Goal: Task Accomplishment & Management: Complete application form

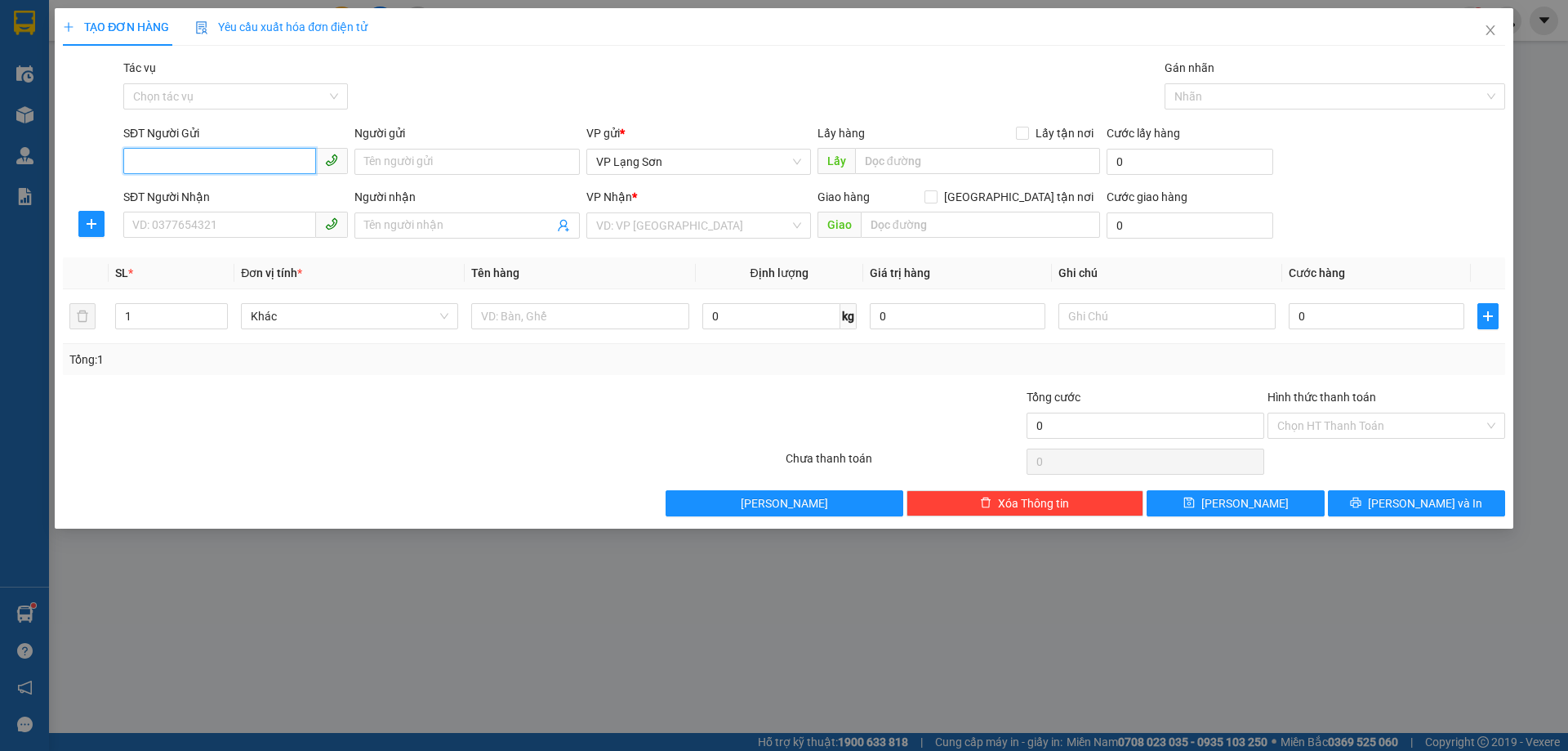
click at [152, 158] on input "SĐT Người Gửi" at bounding box center [219, 160] width 193 height 26
paste input "0988526666"
drag, startPoint x: 135, startPoint y: 171, endPoint x: 145, endPoint y: 166, distance: 11.2
click at [136, 170] on input "0988526666" at bounding box center [219, 160] width 193 height 26
type input "0988526666"
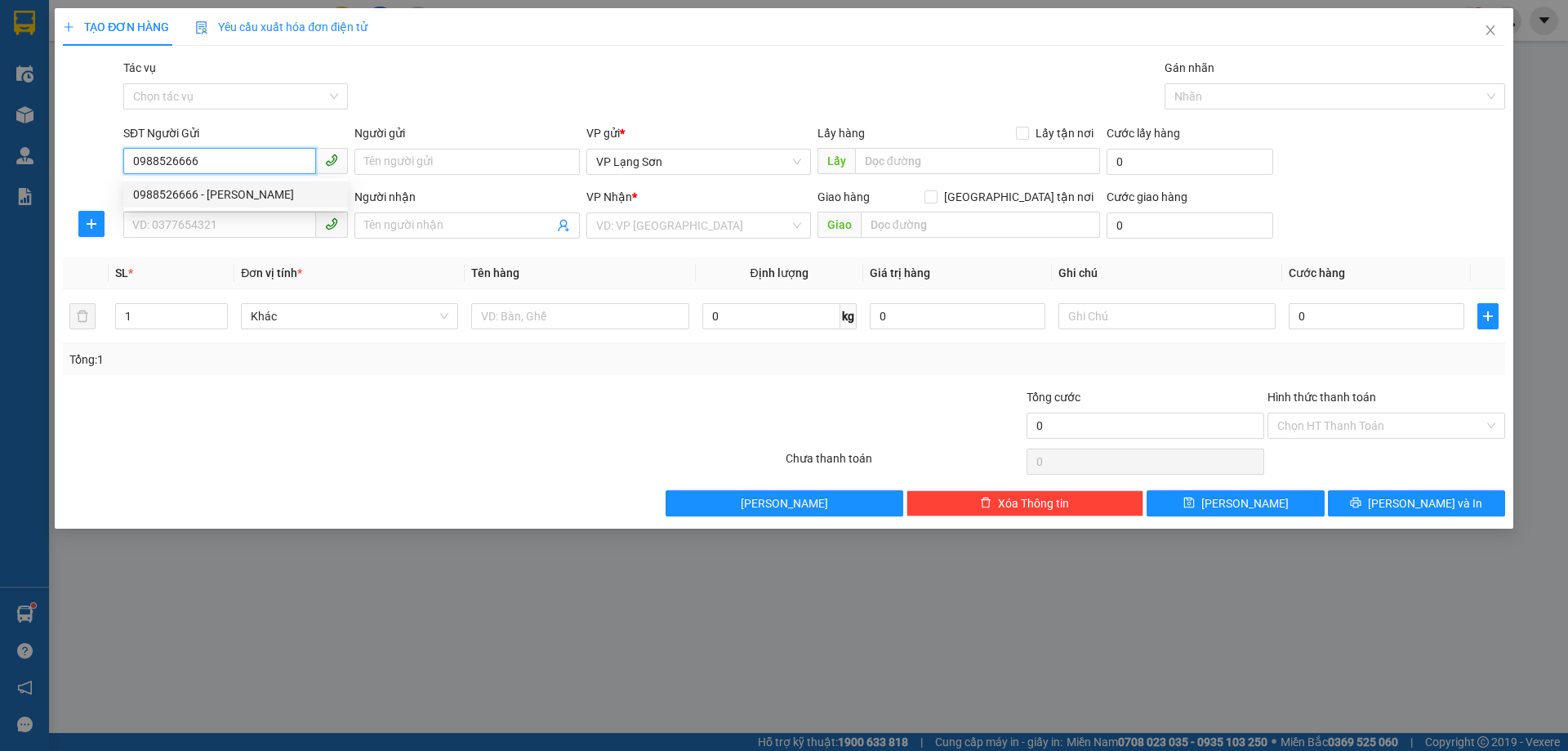
click at [168, 195] on div "0988526666 - [PERSON_NAME]" at bounding box center [236, 194] width 205 height 18
type input "[PERSON_NAME]"
checkbox input "true"
type input "VPLS"
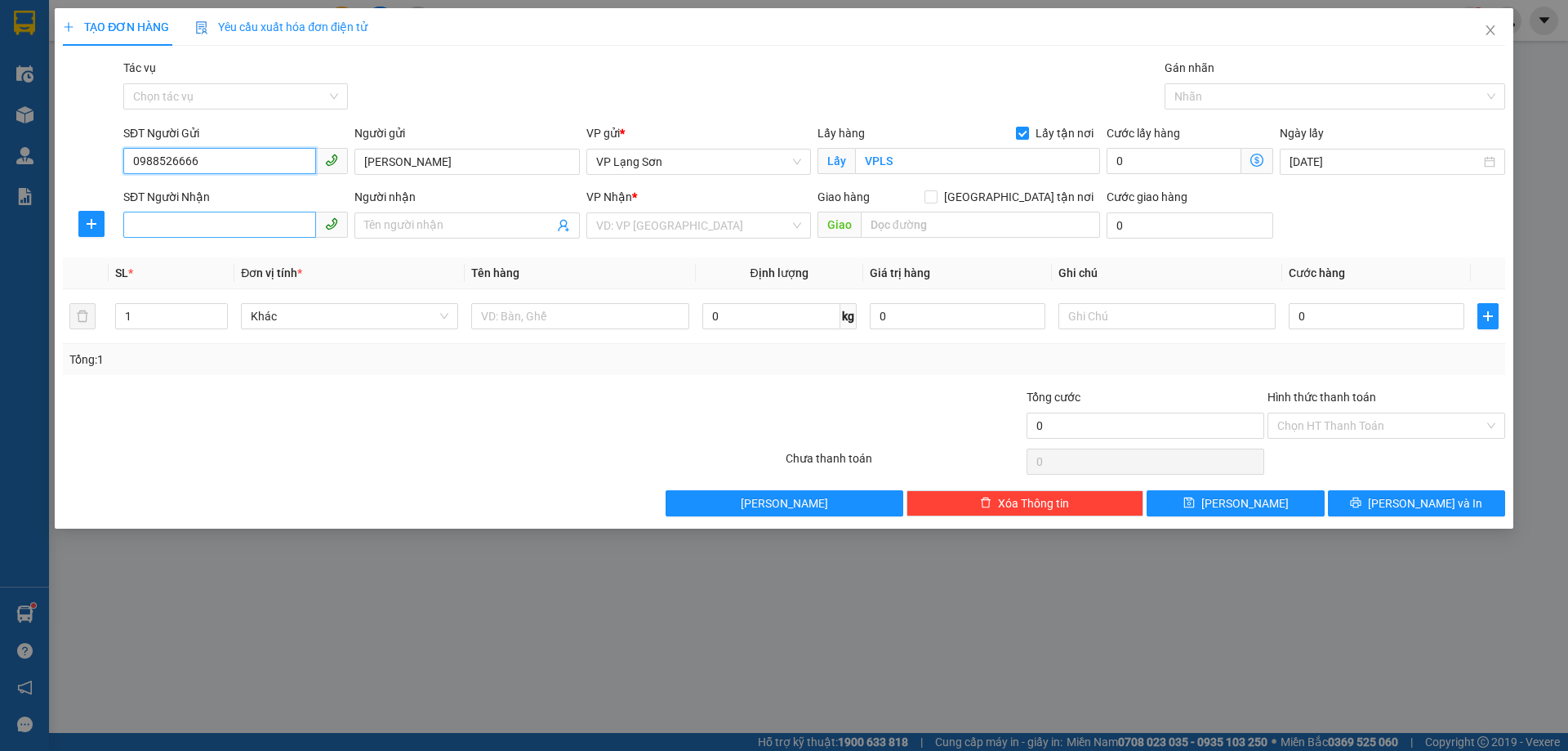
type input "0988526666"
click at [229, 227] on input "SĐT Người Nhận" at bounding box center [219, 224] width 193 height 26
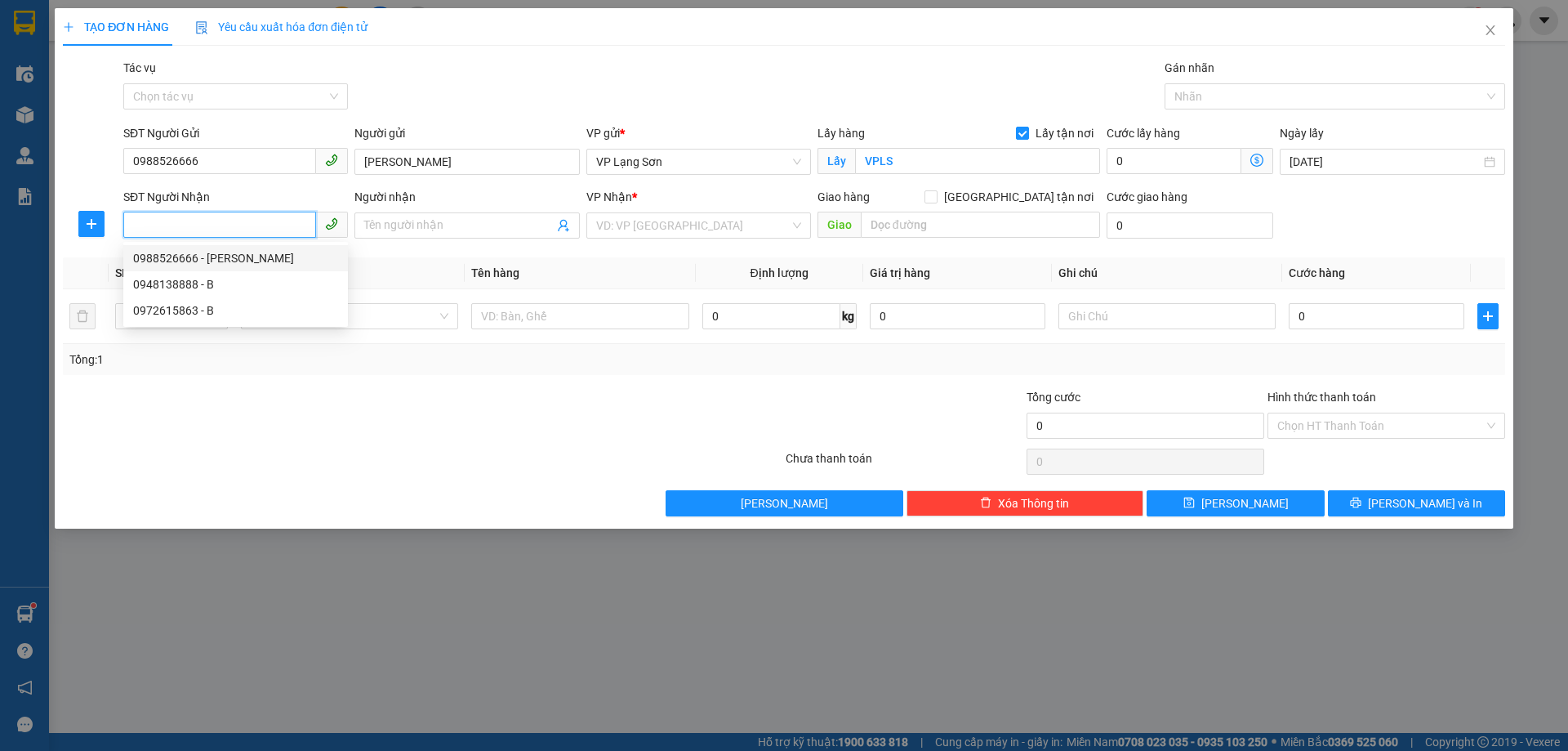
click at [174, 258] on div "0988526666 - [PERSON_NAME]" at bounding box center [236, 258] width 205 height 18
type input "0988526666"
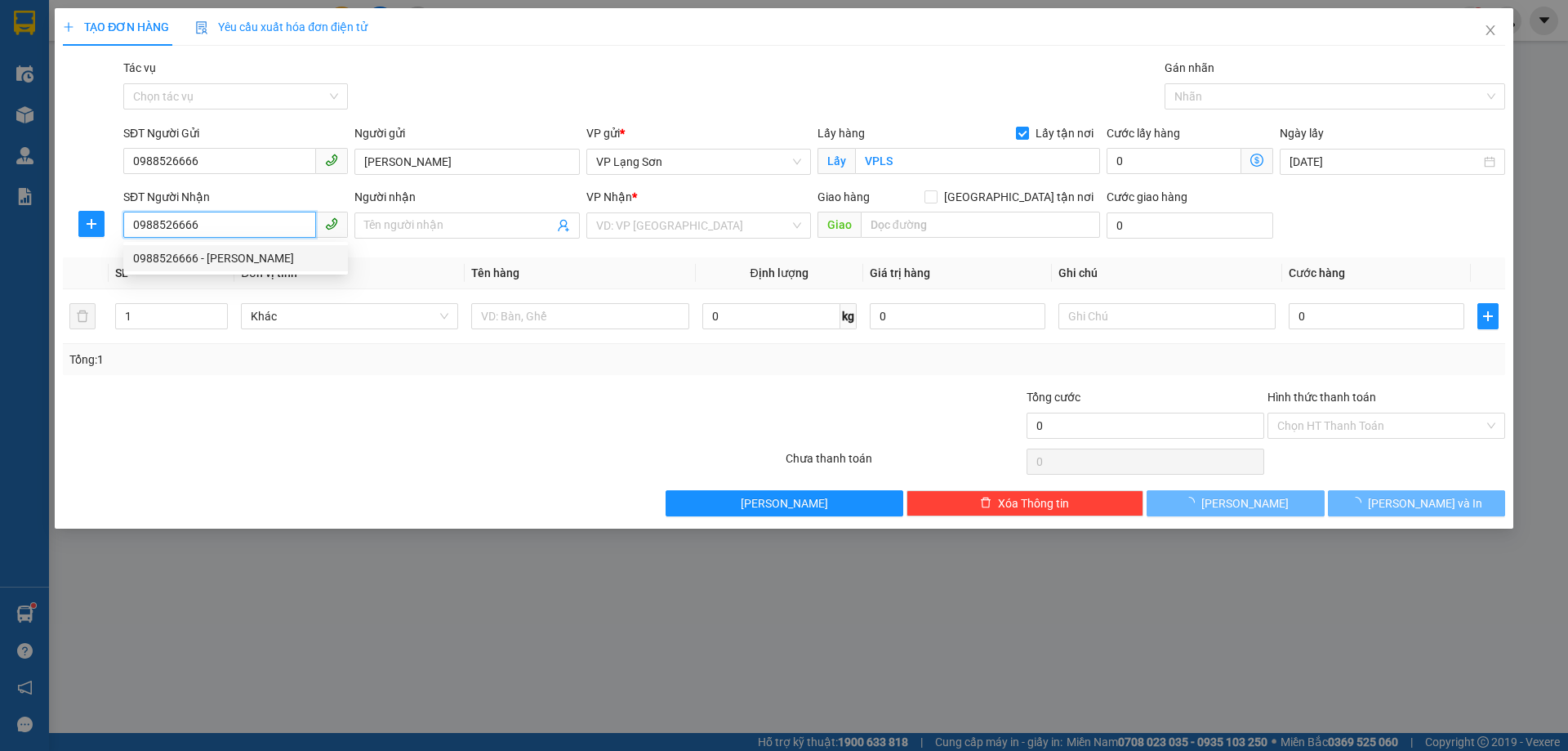
type input "[PERSON_NAME]"
checkbox input "true"
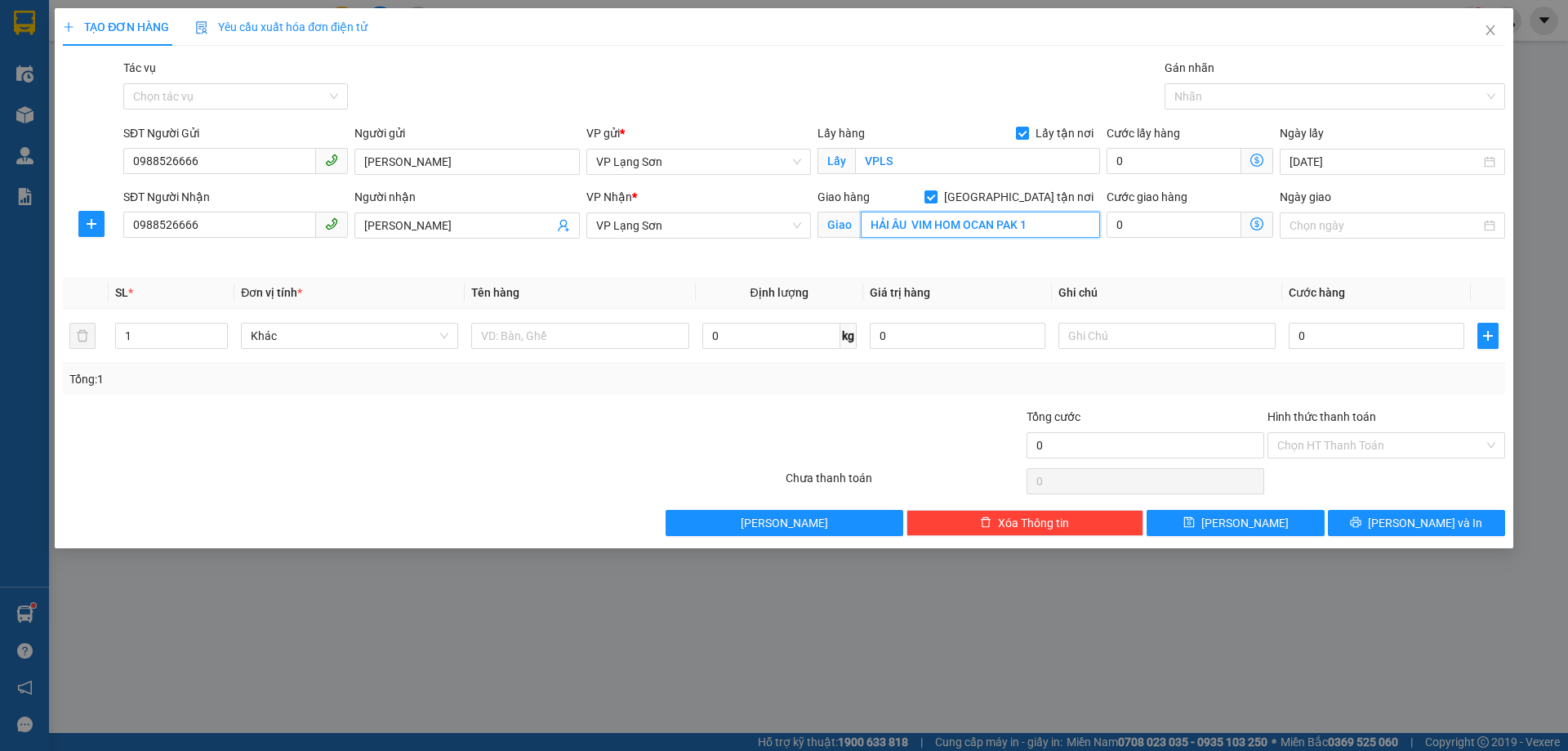
click at [908, 227] on input "HẢI ÂU VIM HOM OCAN PAK 1" at bounding box center [981, 224] width 239 height 26
type input "HẢI ÂU 219 VIM HOM OCAN PAK 1"
click at [1420, 221] on input "Ngày giao" at bounding box center [1385, 225] width 190 height 18
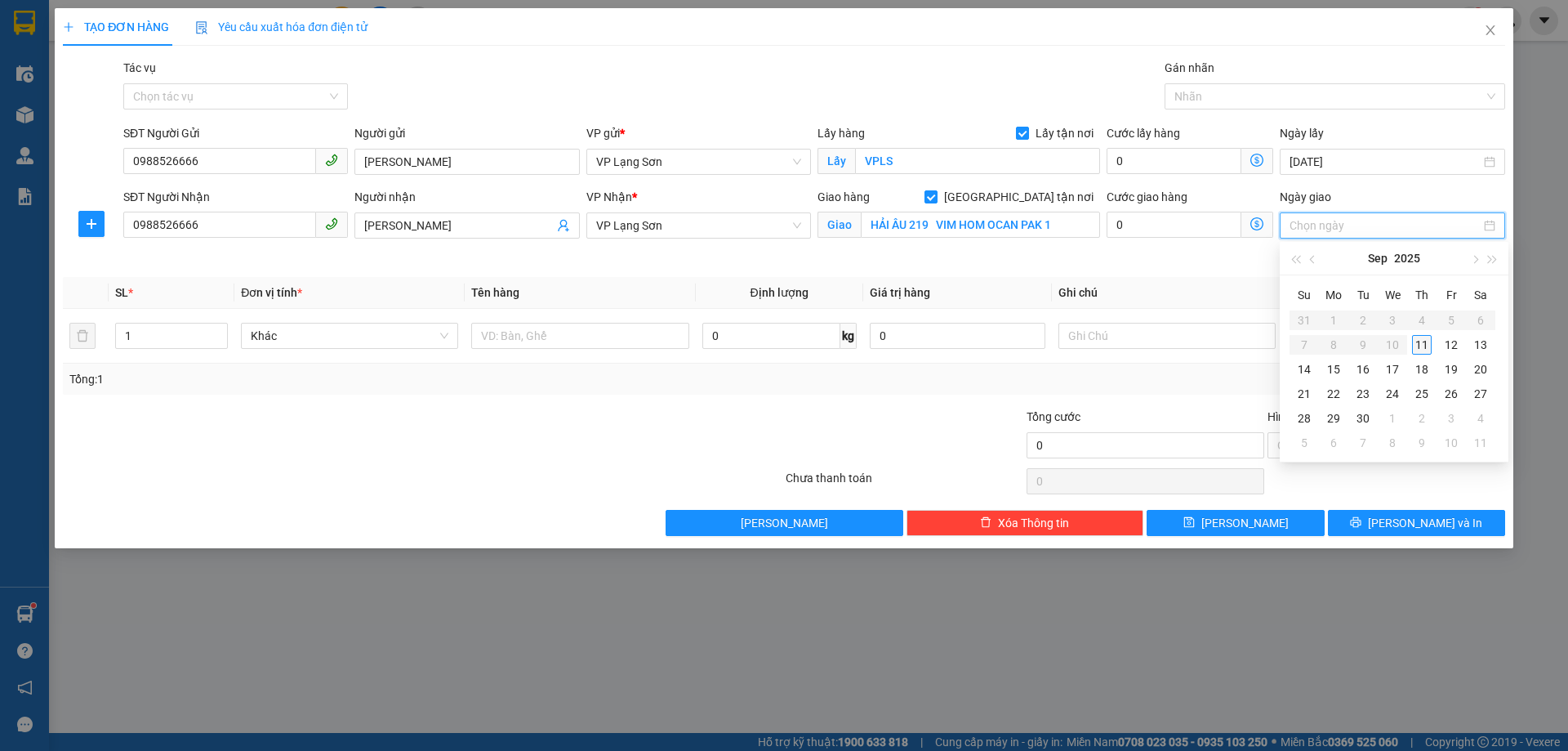
type input "[DATE]"
click at [1425, 349] on div "11" at bounding box center [1421, 345] width 20 height 20
click at [710, 219] on span "VP Lạng Sơn" at bounding box center [699, 225] width 205 height 25
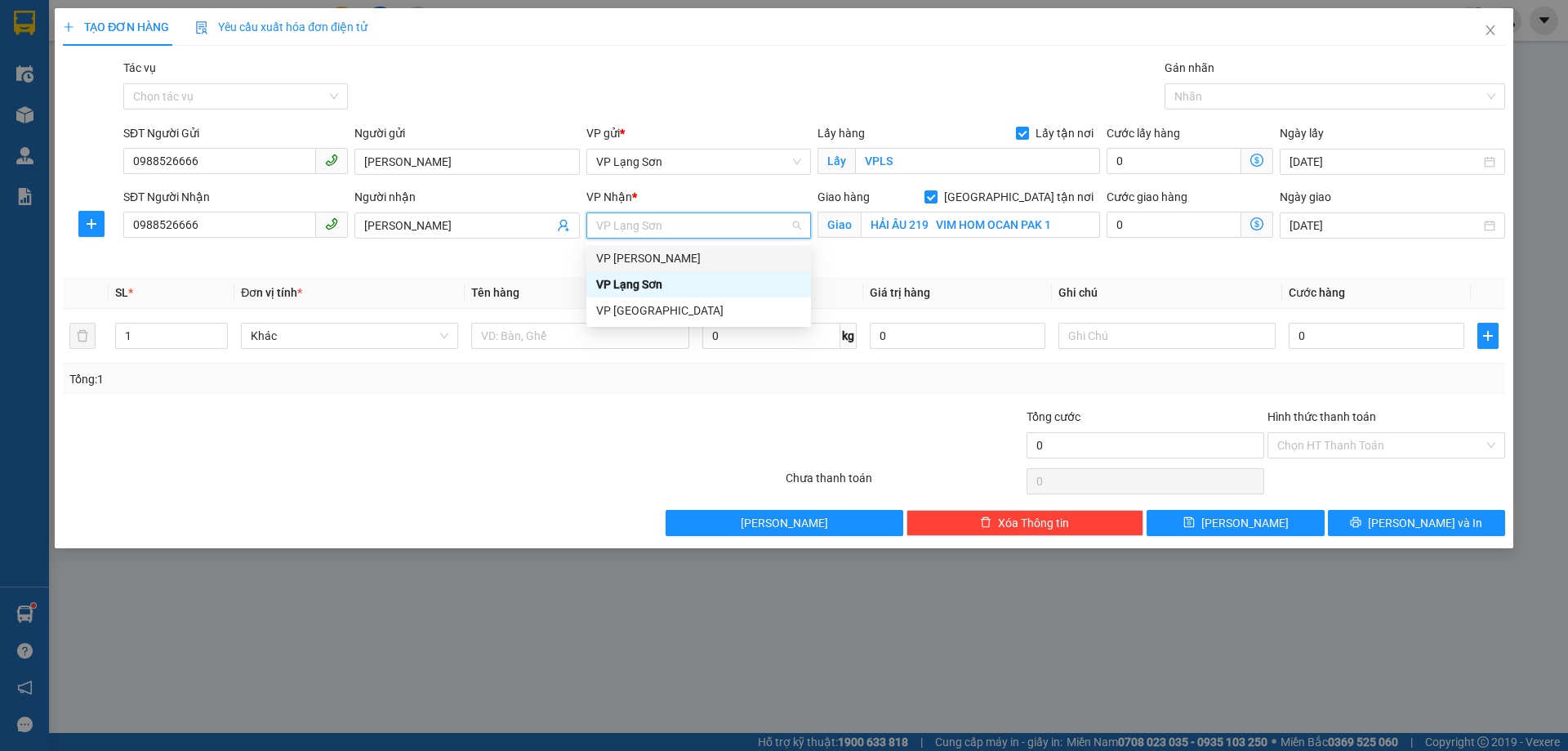
click at [665, 257] on div "VP [PERSON_NAME]" at bounding box center [699, 258] width 205 height 18
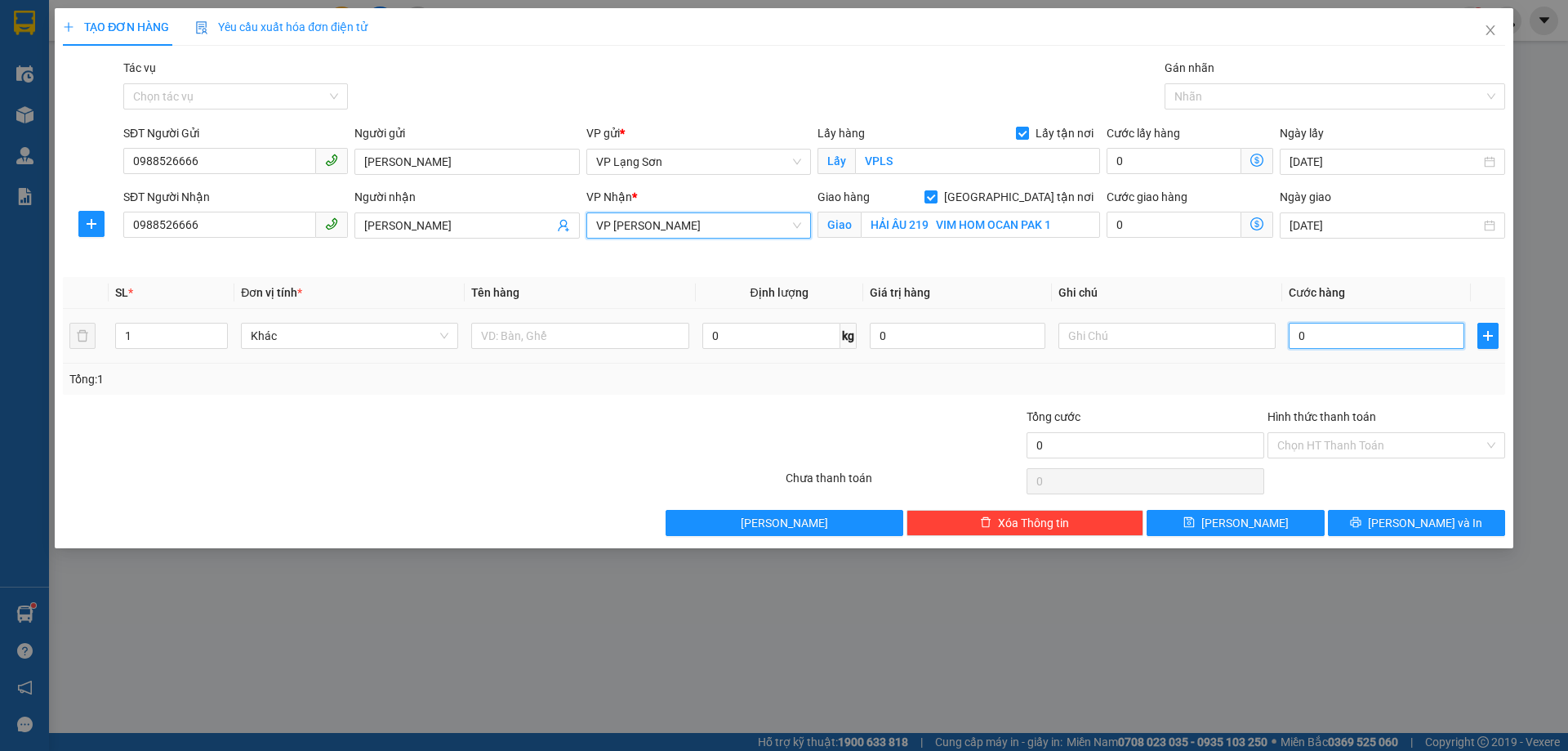
click at [1323, 343] on input "0" at bounding box center [1376, 335] width 176 height 26
type input "1"
type input "10"
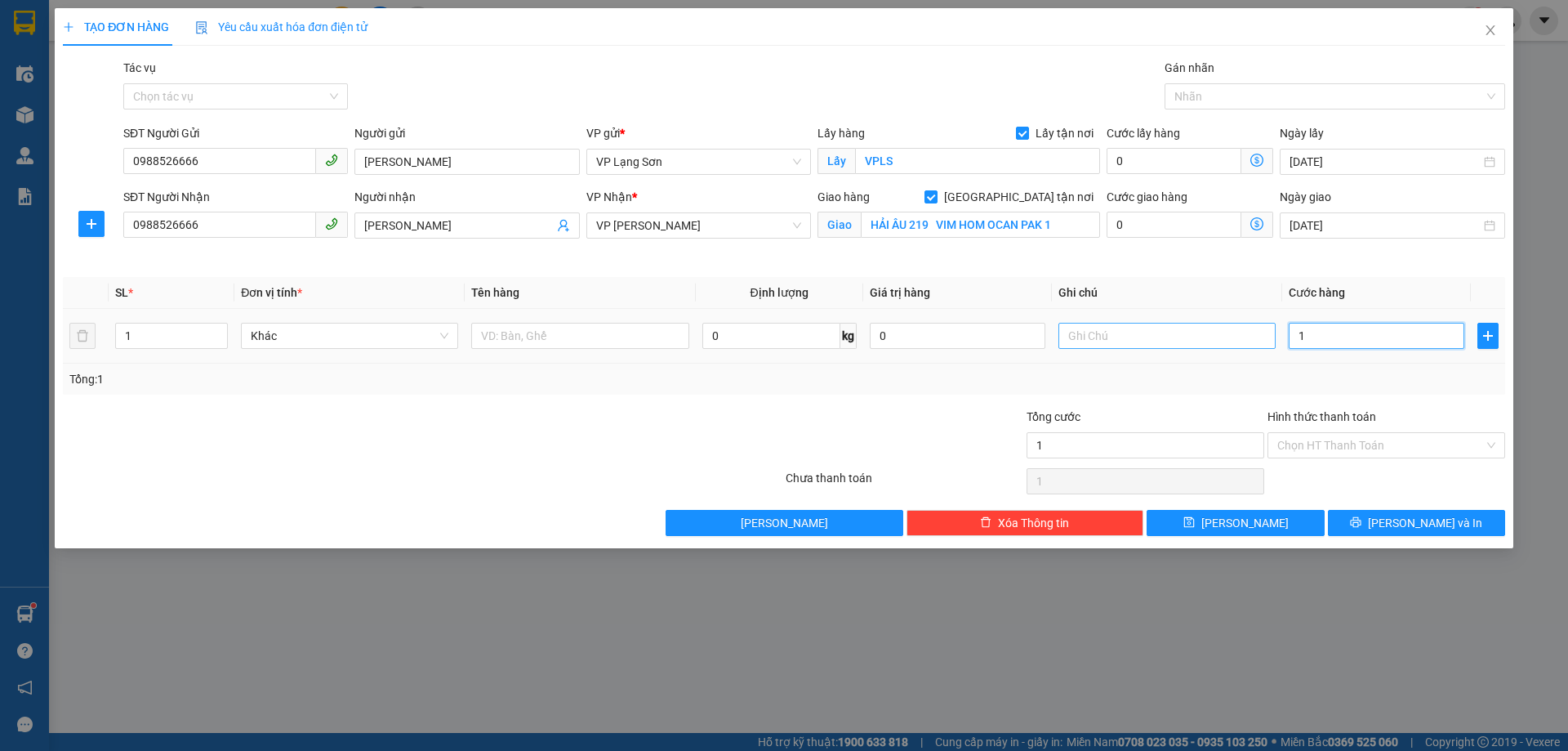
type input "10"
type input "100"
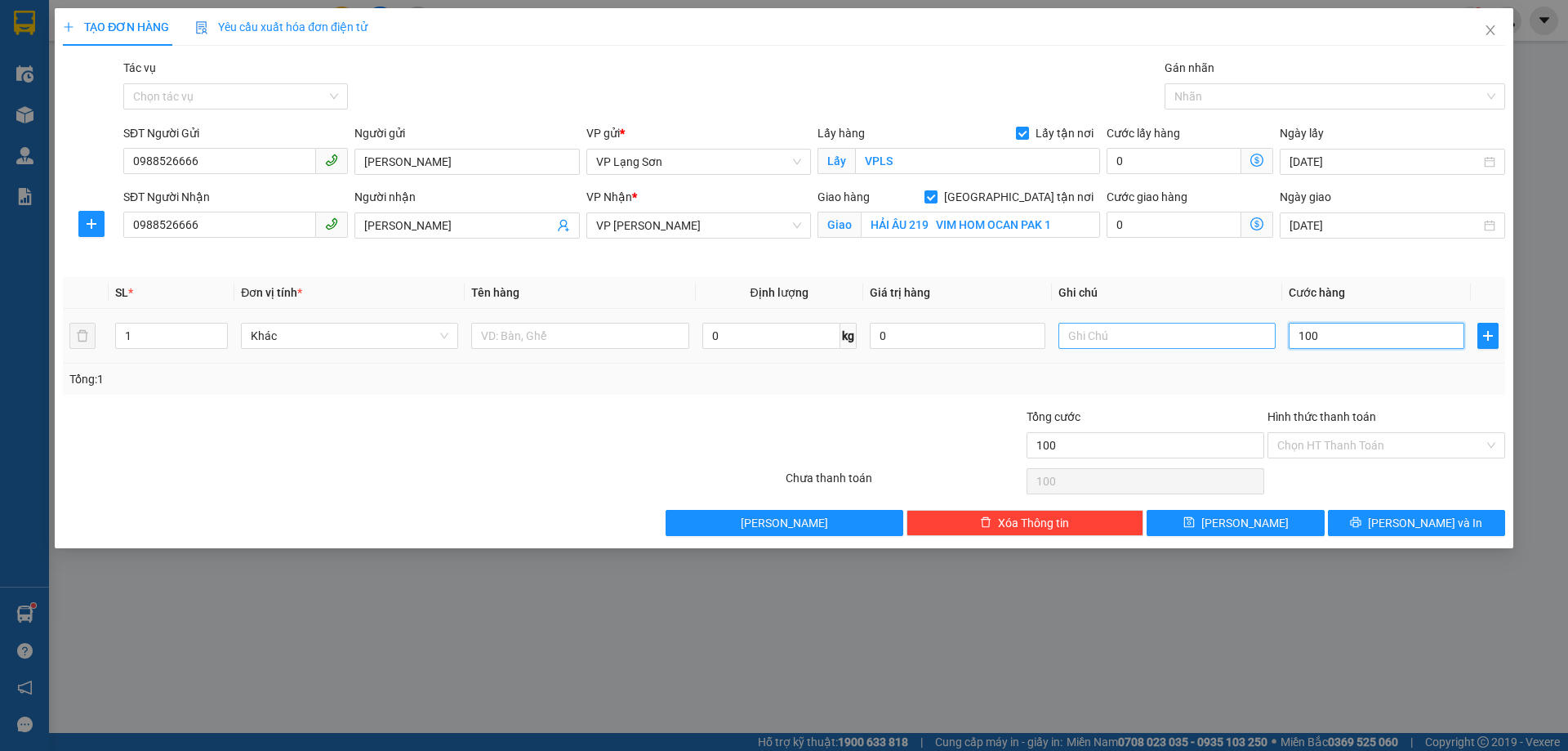
type input "1.000"
type input "10.000"
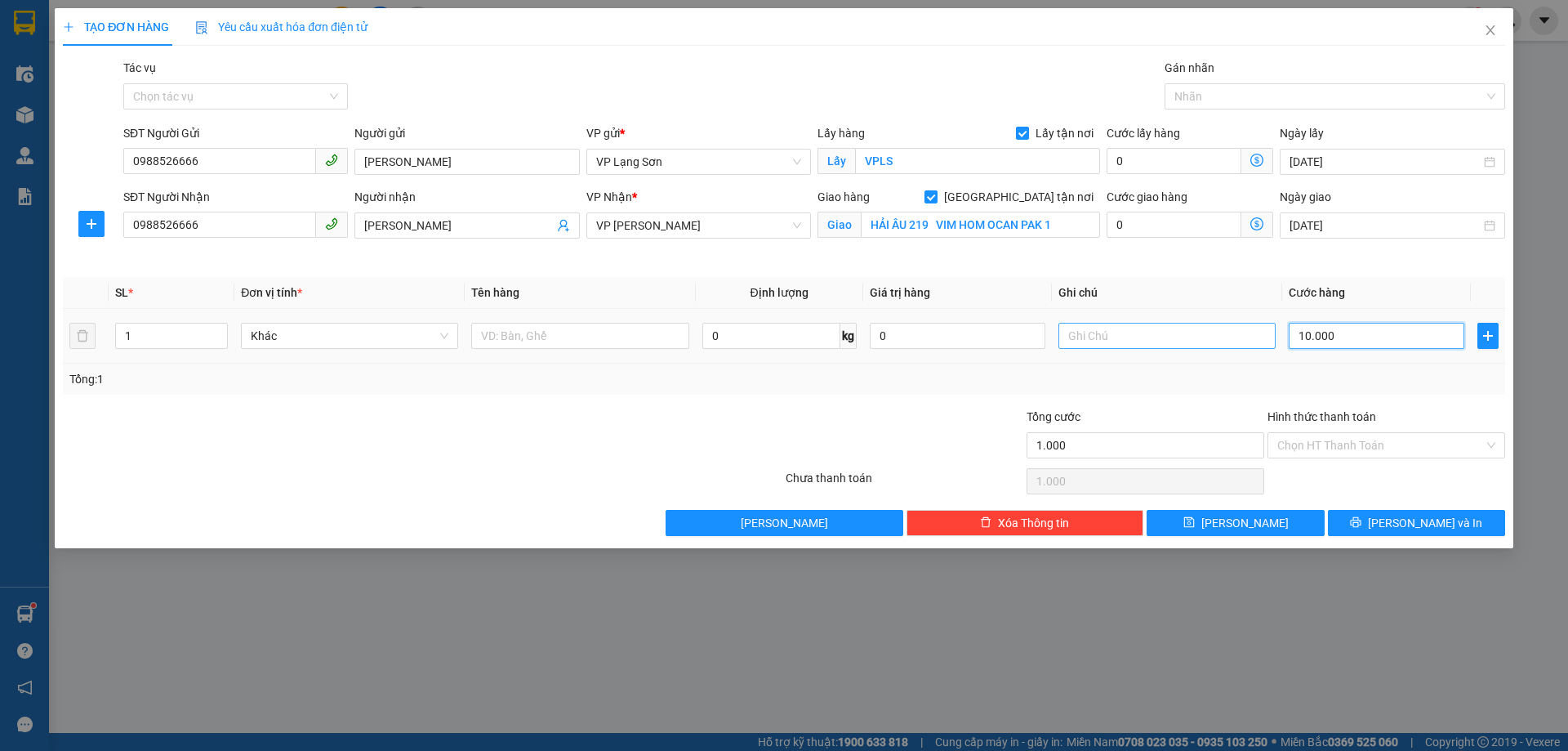
type input "10.000"
type input "100.000"
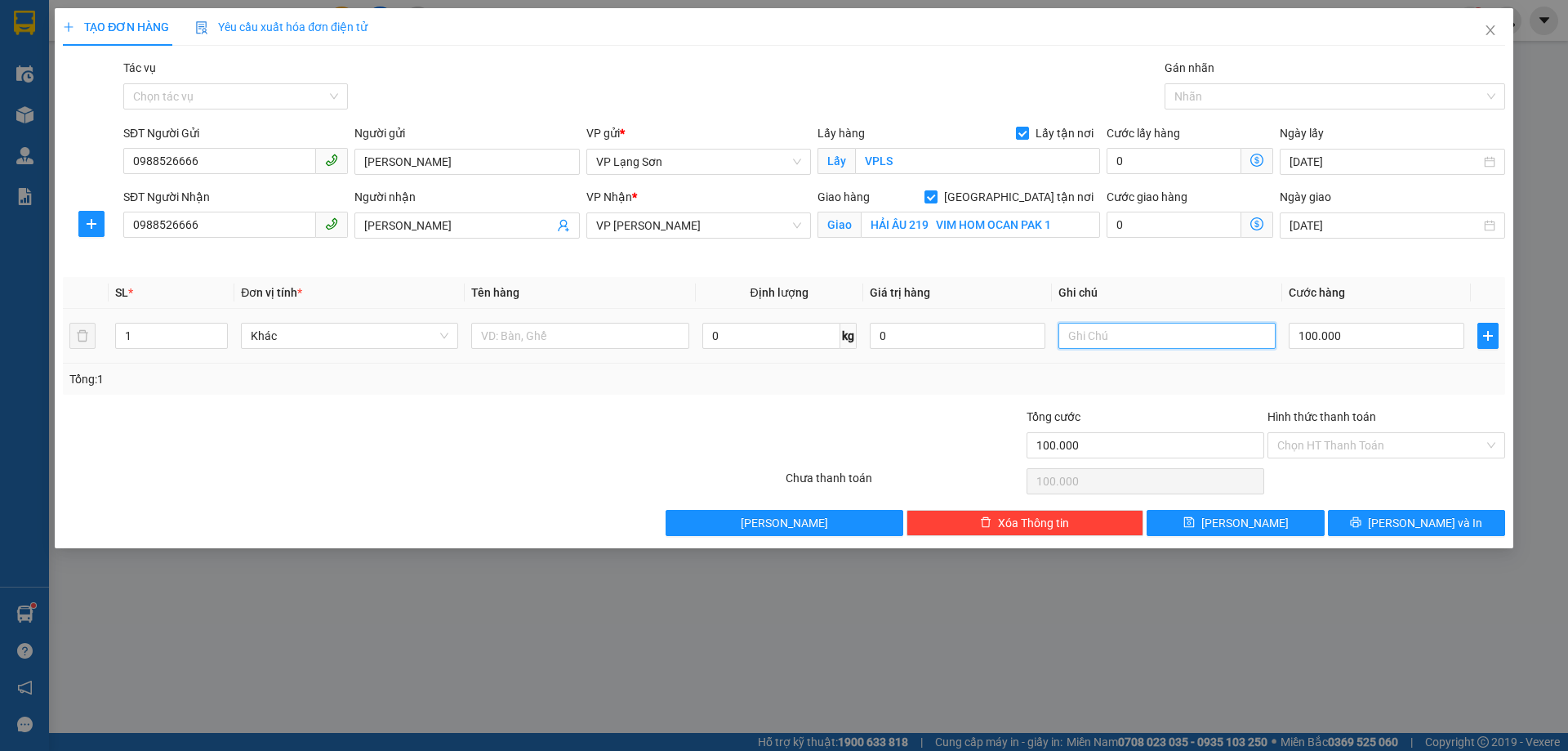
click at [1124, 341] on input "text" at bounding box center [1168, 335] width 217 height 26
type input "NGƯỜI NHẬN TT"
click at [597, 346] on input "text" at bounding box center [580, 335] width 217 height 26
type input "D"
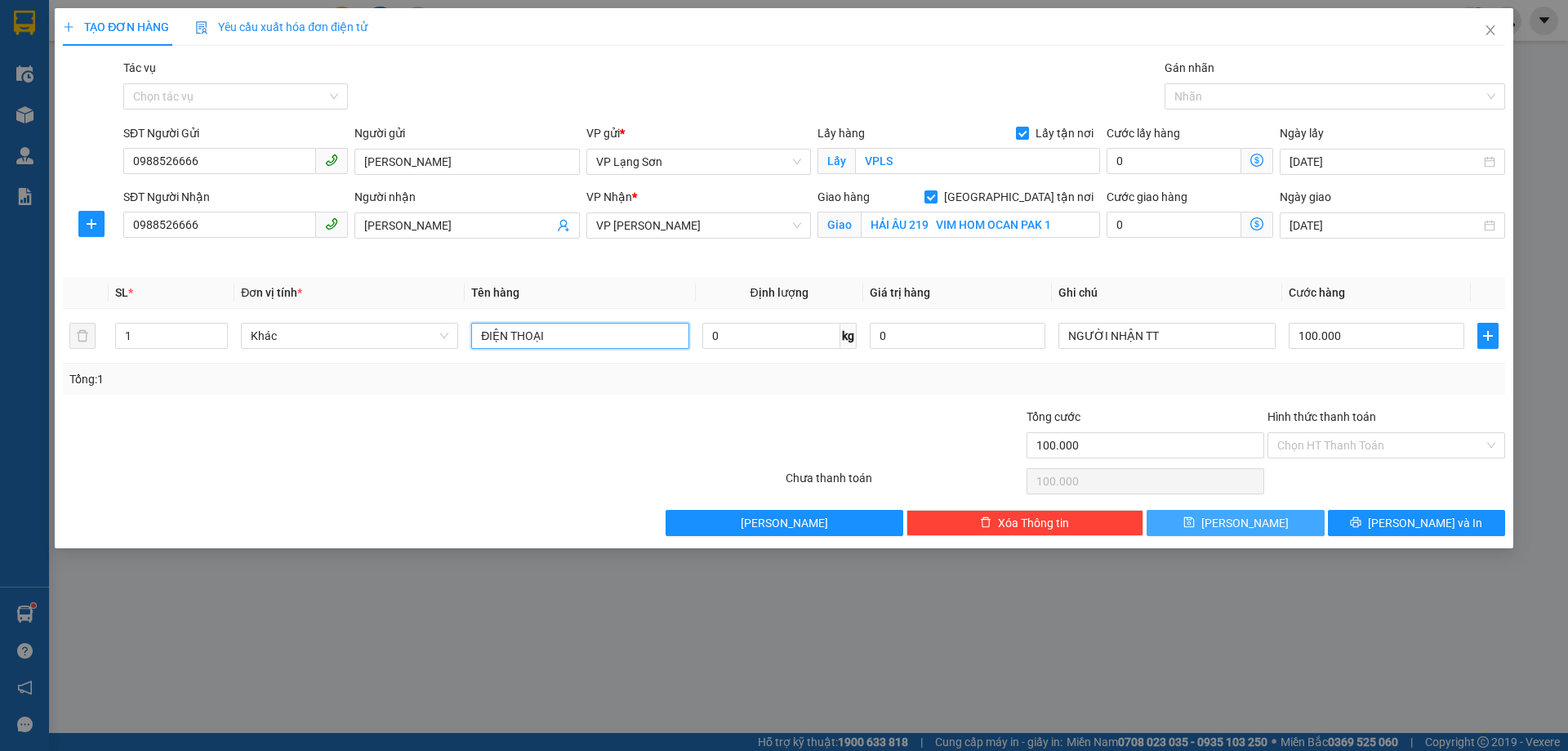
type input "ĐIỆN THOẠI"
click at [1233, 518] on button "[PERSON_NAME]" at bounding box center [1235, 523] width 177 height 26
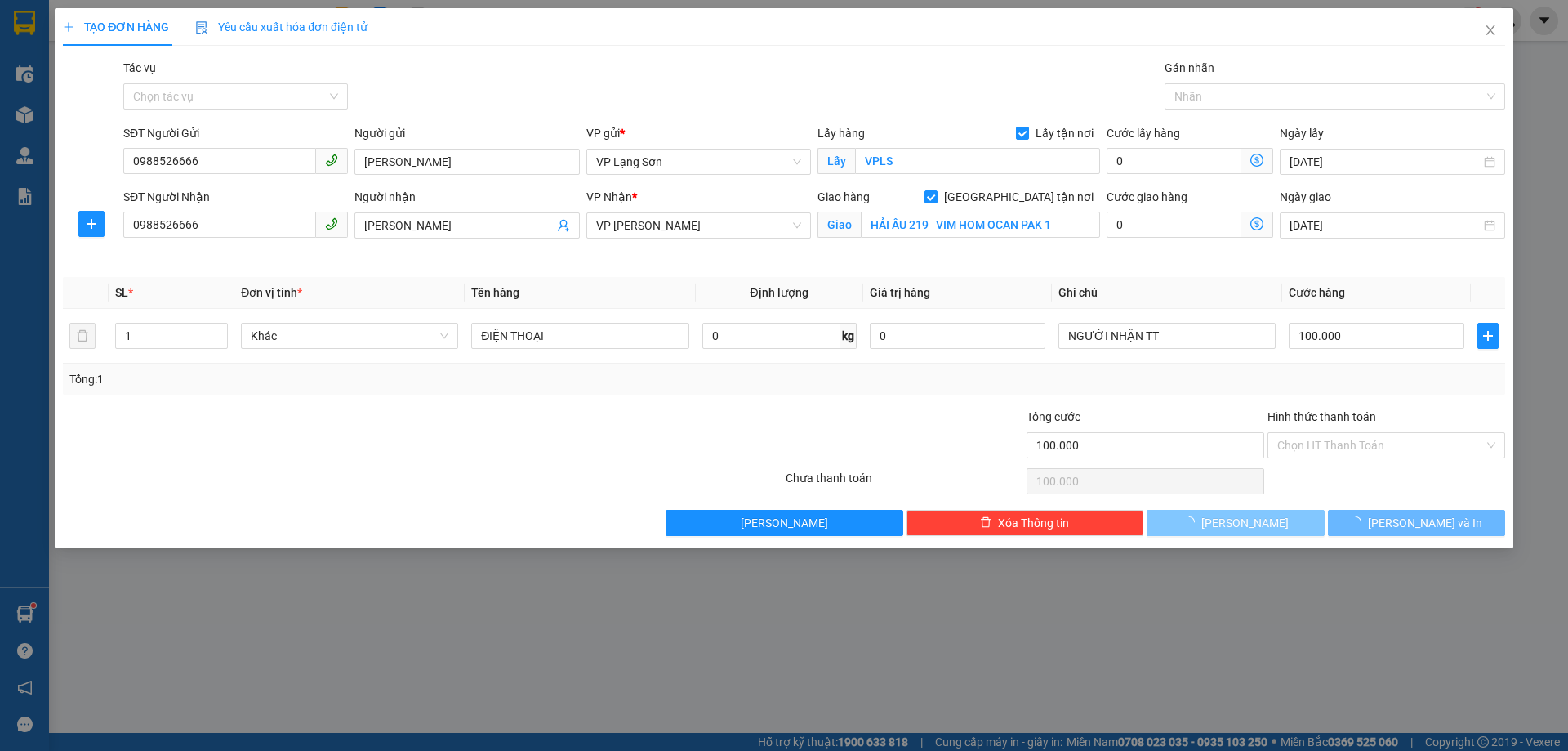
checkbox input "false"
type input "0"
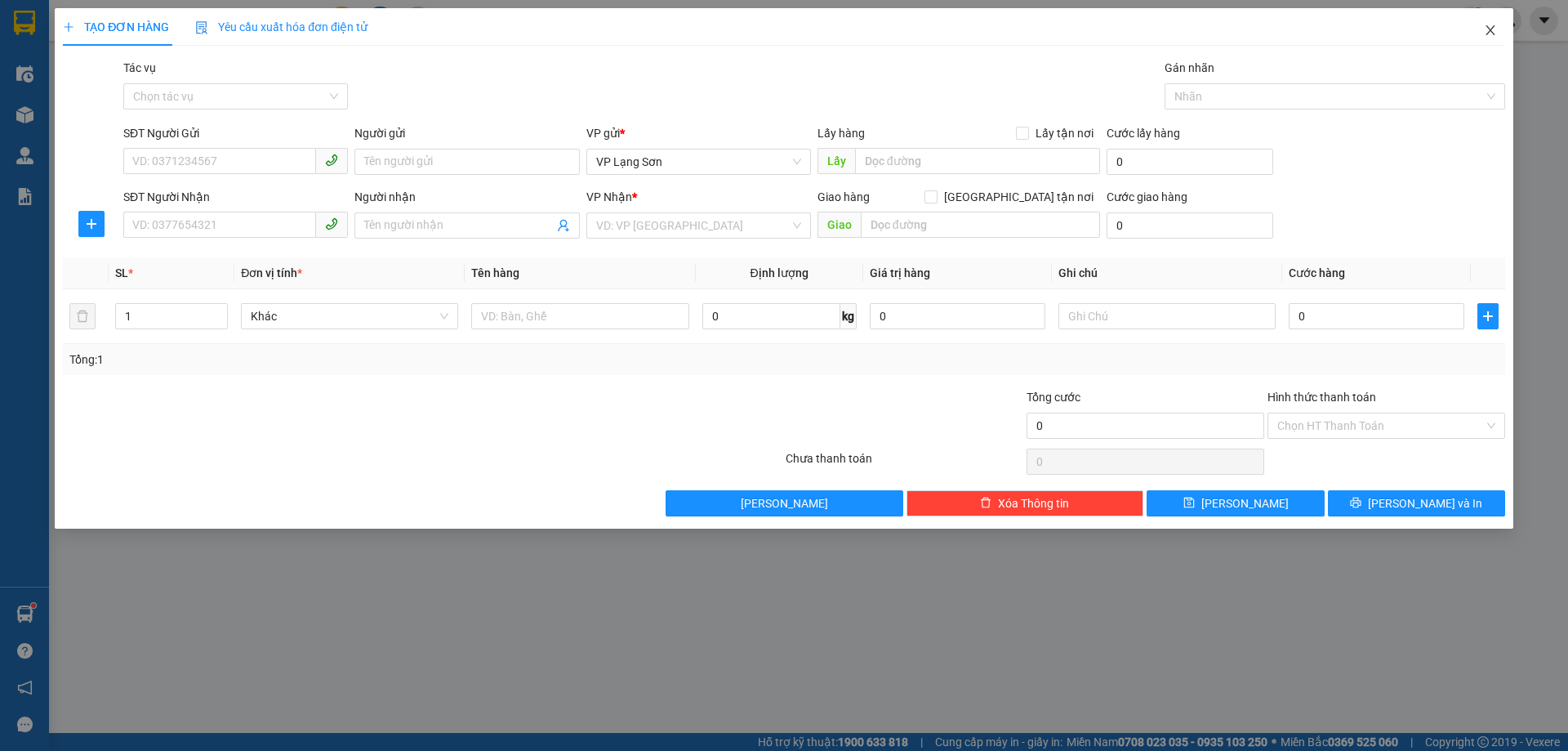
click at [1492, 30] on icon "close" at bounding box center [1490, 31] width 9 height 10
